Goal: Navigation & Orientation: Find specific page/section

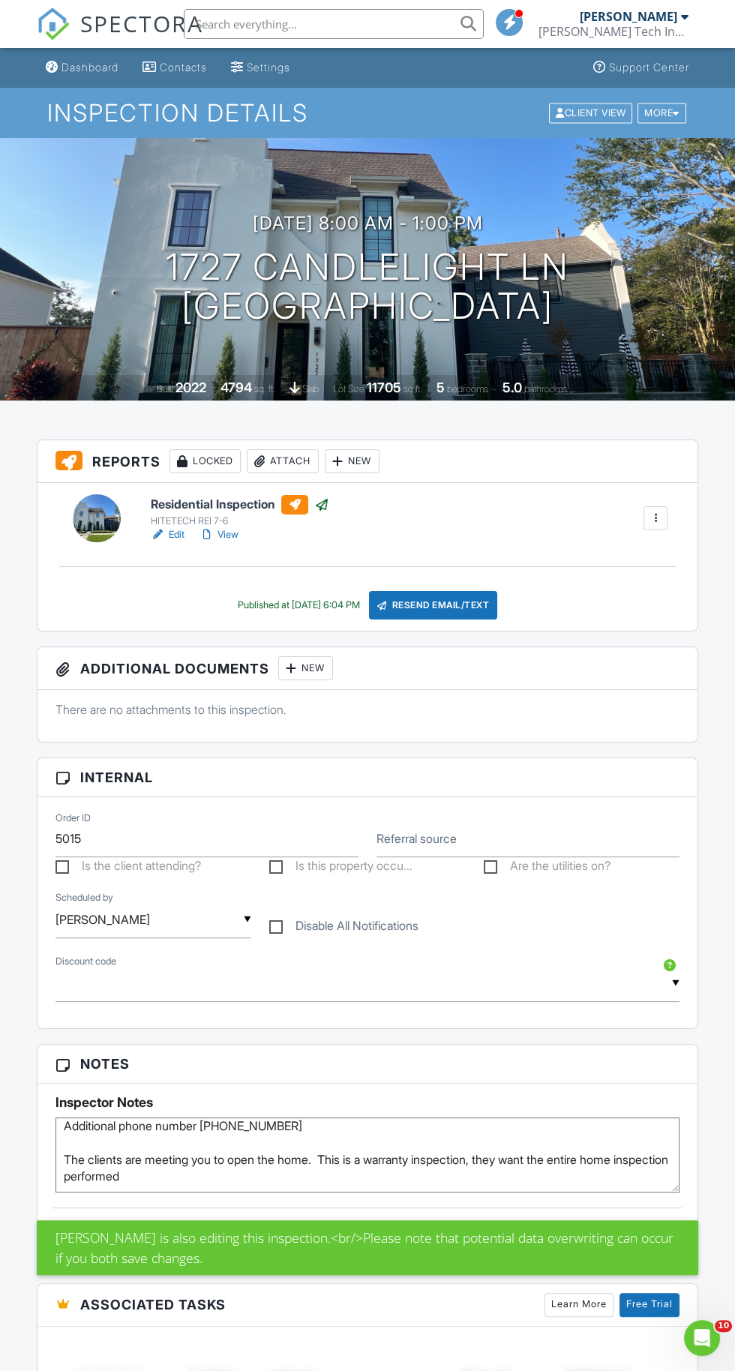
click at [65, 34] on img at bounding box center [53, 23] width 33 height 33
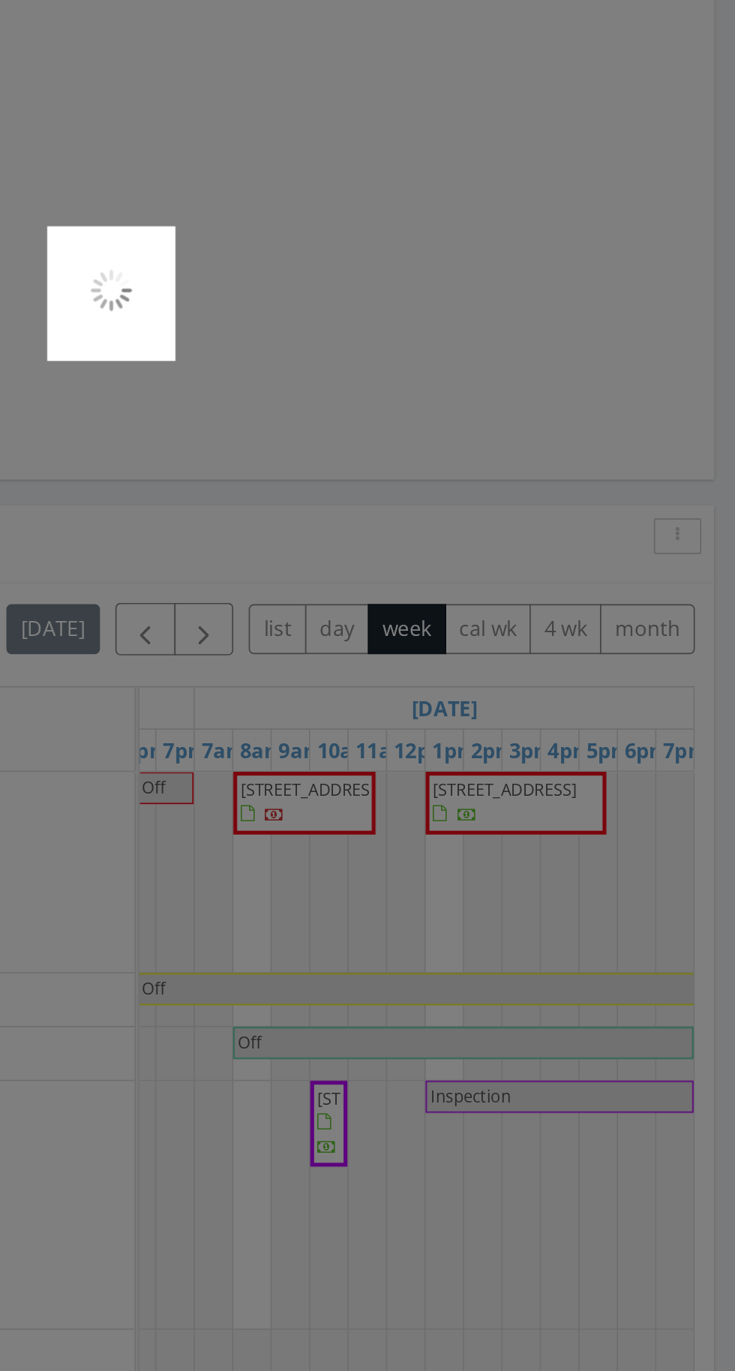
scroll to position [702, 0]
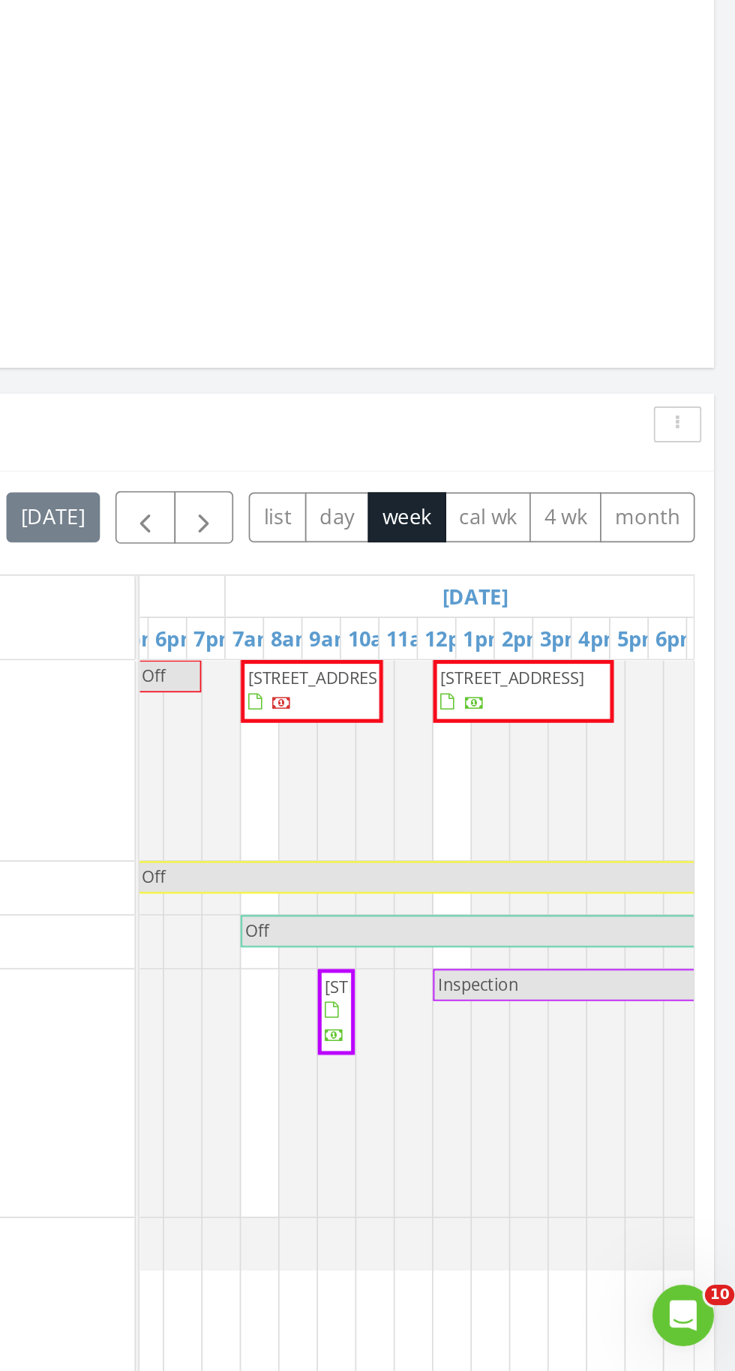
scroll to position [0, 256]
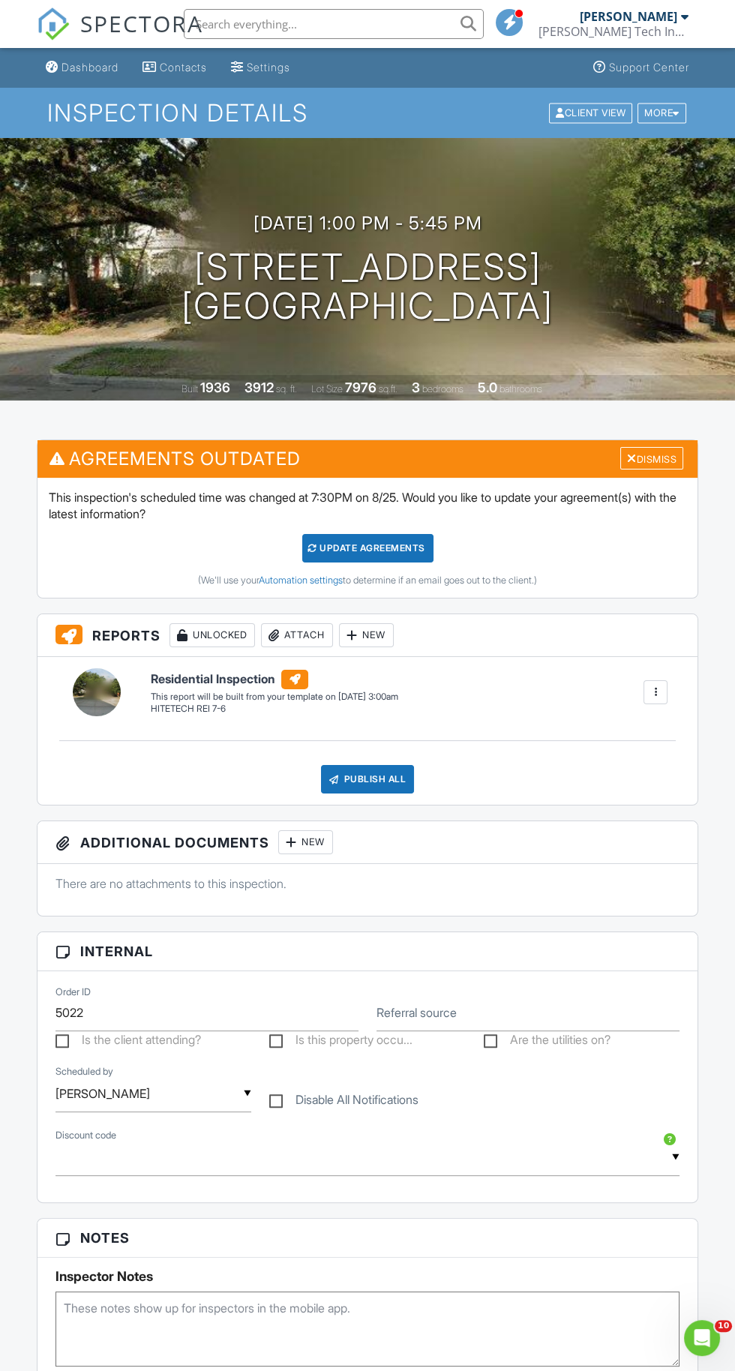
click at [40, 34] on img at bounding box center [53, 23] width 33 height 33
